Goal: Task Accomplishment & Management: Manage account settings

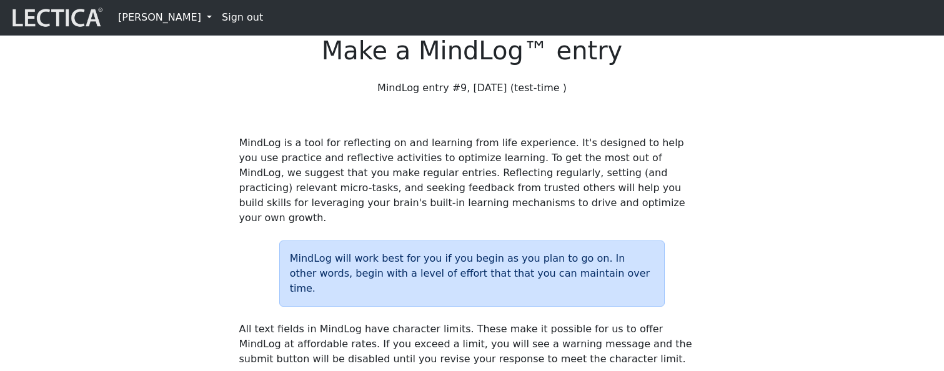
scroll to position [15, 0]
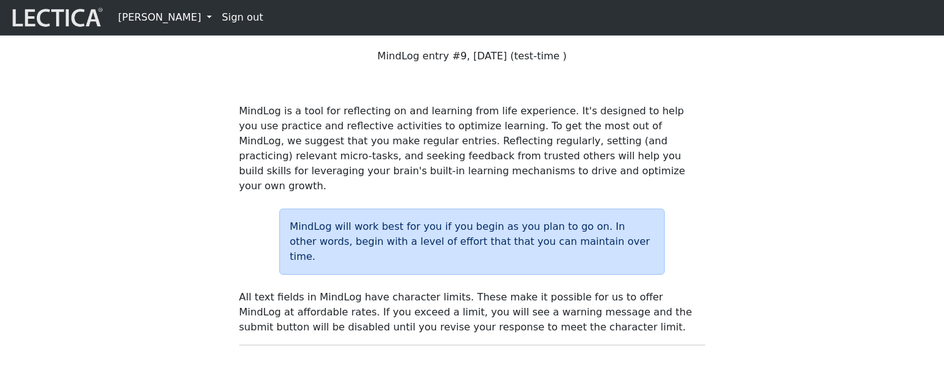
scroll to position [0, 0]
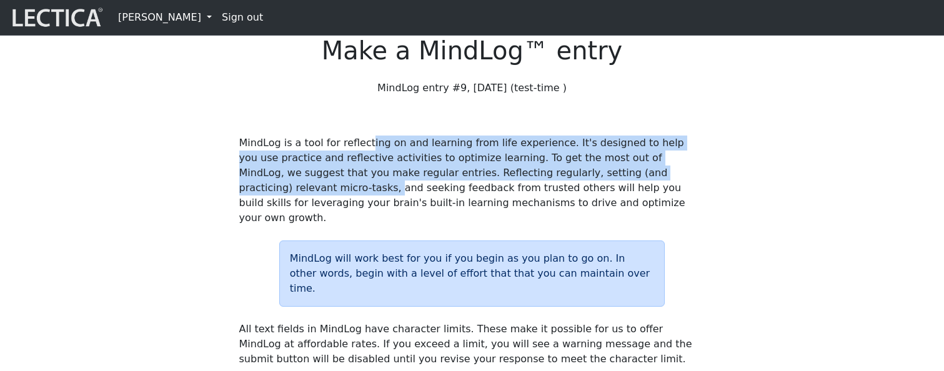
drag, startPoint x: 574, startPoint y: 215, endPoint x: 573, endPoint y: 141, distance: 73.7
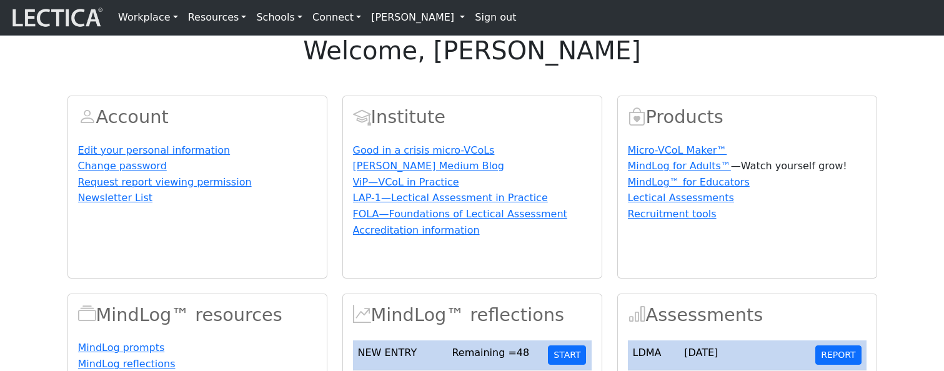
click at [601, 102] on div "welcome, Nicholas Maisano Account Edit your personal information Change passwor…" at bounding box center [472, 371] width 944 height 670
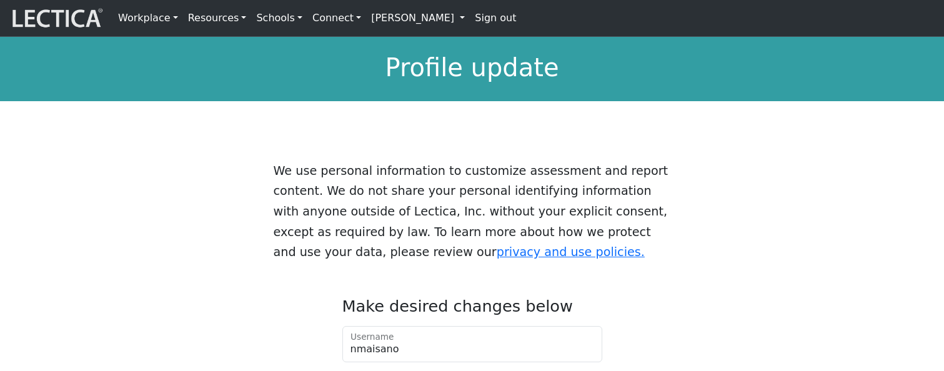
scroll to position [64, 0]
